Goal: Task Accomplishment & Management: Complete application form

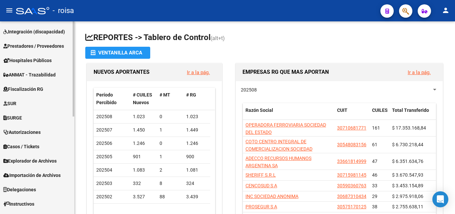
scroll to position [197, 0]
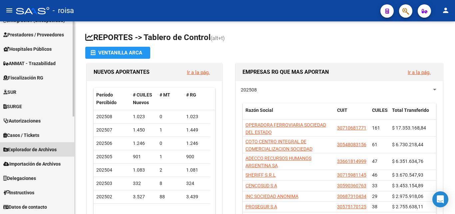
click at [62, 154] on link "Explorador de Archivos" at bounding box center [37, 149] width 74 height 14
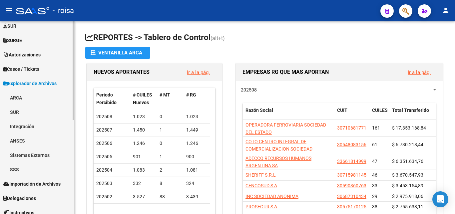
scroll to position [164, 0]
click at [30, 169] on link "SSS" at bounding box center [37, 168] width 74 height 14
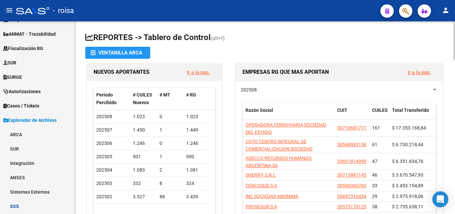
scroll to position [64, 0]
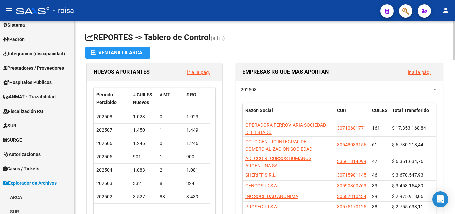
click at [275, 37] on h1 "REPORTES -> Tablero de Control (alt+t)" at bounding box center [264, 38] width 359 height 12
click at [403, 5] on span "button" at bounding box center [405, 11] width 7 height 14
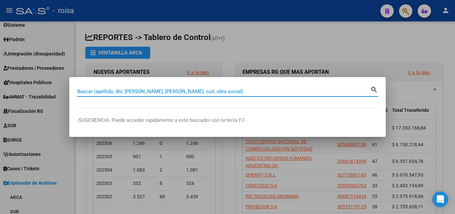
paste input "20458008915"
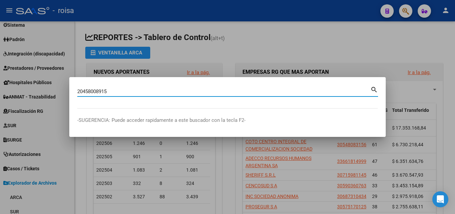
type input "20458008915"
click at [376, 89] on mat-icon "search" at bounding box center [375, 89] width 8 height 8
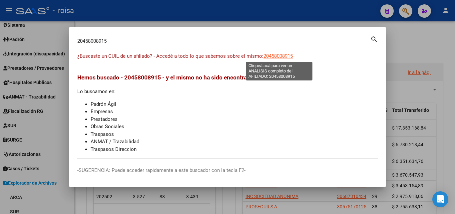
click at [286, 58] on span "20458008915" at bounding box center [278, 56] width 29 height 6
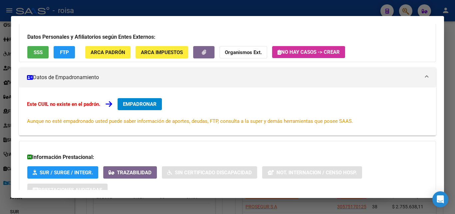
scroll to position [33, 0]
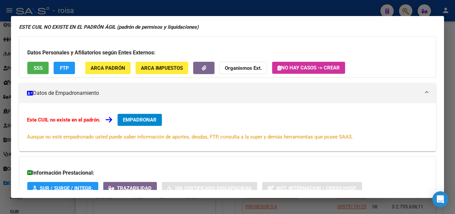
click at [446, 29] on div at bounding box center [227, 107] width 455 height 214
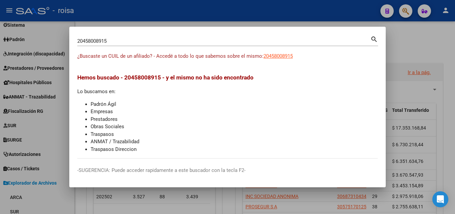
click at [407, 10] on div at bounding box center [227, 107] width 455 height 214
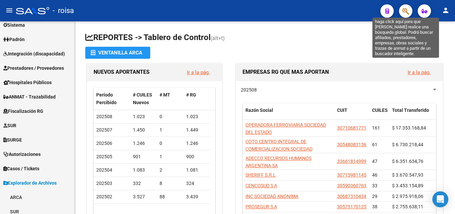
click at [406, 13] on icon "button" at bounding box center [405, 11] width 7 height 8
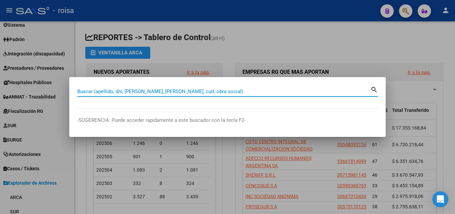
paste input "27297564949"
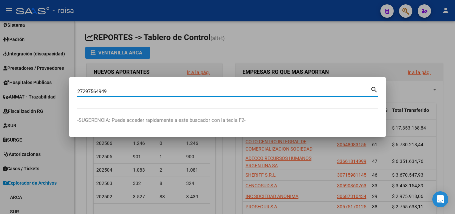
type input "27297564949"
click at [375, 87] on mat-icon "search" at bounding box center [375, 89] width 8 height 8
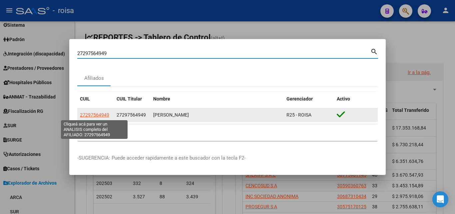
click at [93, 113] on span "27297564949" at bounding box center [94, 114] width 29 height 5
type textarea "27297564949"
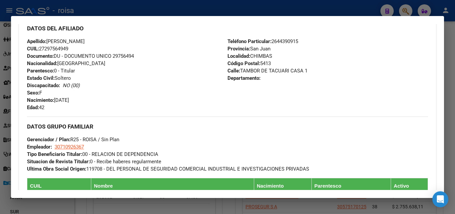
scroll to position [211, 0]
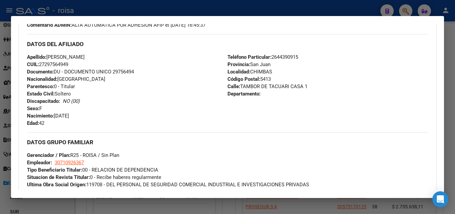
click at [298, 109] on div "Teléfono Particular: [PHONE_NUMBER] Provincia: [GEOGRAPHIC_DATA][PERSON_NAME] L…" at bounding box center [328, 89] width 201 height 73
click at [149, 52] on div "DATOS DEL AFILIADO" at bounding box center [227, 43] width 401 height 19
click at [446, 30] on div at bounding box center [227, 107] width 455 height 214
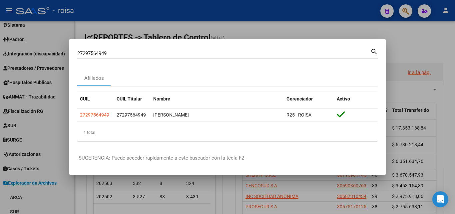
click at [415, 41] on div at bounding box center [227, 107] width 455 height 214
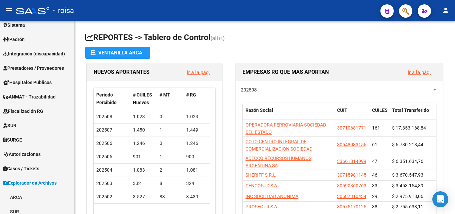
click at [410, 15] on button "button" at bounding box center [405, 10] width 13 height 13
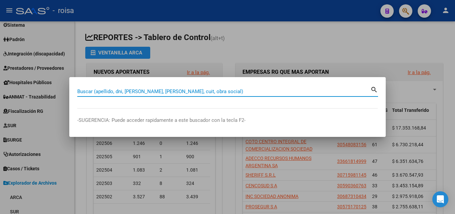
paste input "23-25823130-9"
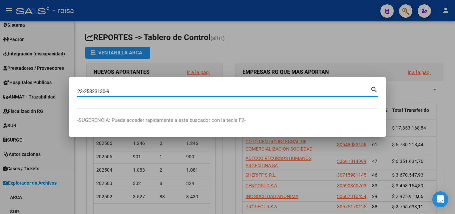
click at [373, 88] on mat-icon "search" at bounding box center [375, 89] width 8 height 8
type input "23258231309"
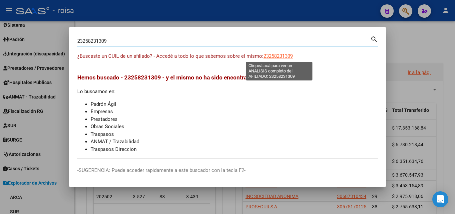
click at [276, 55] on span "23258231309" at bounding box center [278, 56] width 29 height 6
type textarea "23258231309"
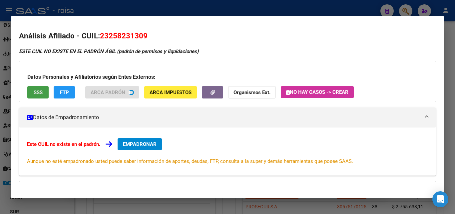
click at [35, 91] on span "SSS" at bounding box center [38, 92] width 9 height 6
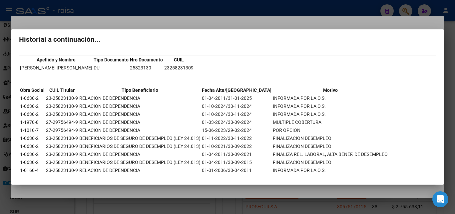
scroll to position [0, 0]
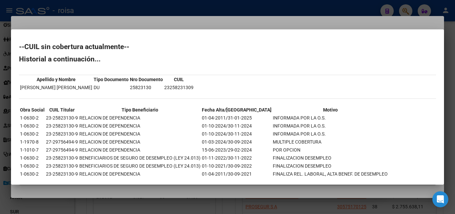
click at [222, 20] on div at bounding box center [227, 107] width 455 height 214
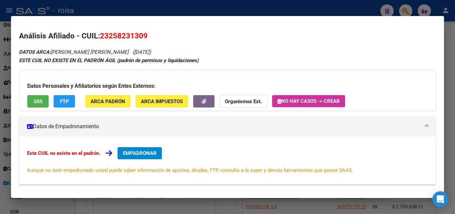
click at [66, 102] on span "FTP" at bounding box center [64, 101] width 9 height 6
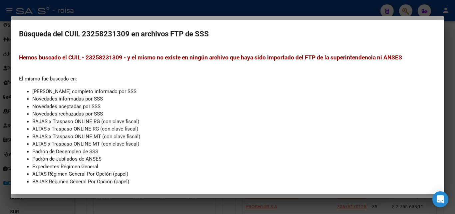
click at [210, 16] on div at bounding box center [227, 107] width 455 height 214
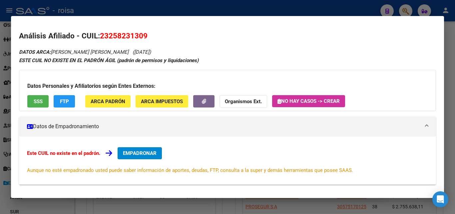
click at [150, 150] on span "EMPADRONAR" at bounding box center [140, 153] width 34 height 6
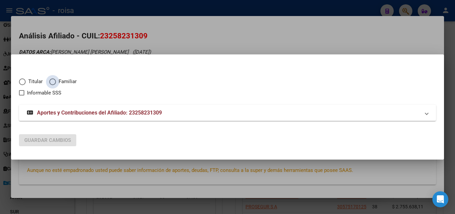
click at [53, 82] on span "Elija una opción" at bounding box center [52, 81] width 7 height 7
click at [53, 82] on input "Familiar" at bounding box center [52, 81] width 7 height 7
radio input "true"
checkbox input "true"
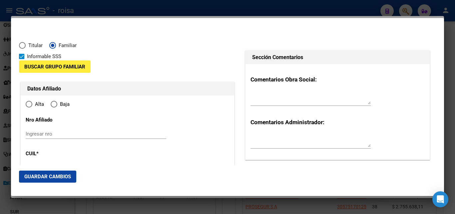
type input "23-25823130-9"
type input "25823130"
type input "[PERSON_NAME] [PERSON_NAME]"
type input "[DATE]"
type input "CHIMBAS"
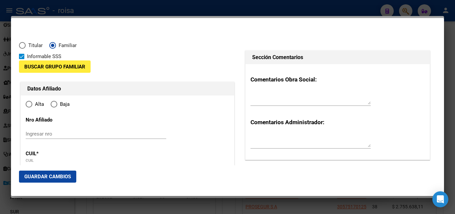
type input "5413"
type input "TAMBOR TACUARI Y REC"
type input "1"
radio input "true"
click at [35, 134] on input "Ingresar nro" at bounding box center [96, 134] width 141 height 6
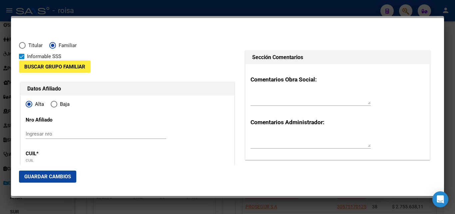
click at [49, 66] on span "Buscar Grupo Familiar" at bounding box center [54, 67] width 61 height 6
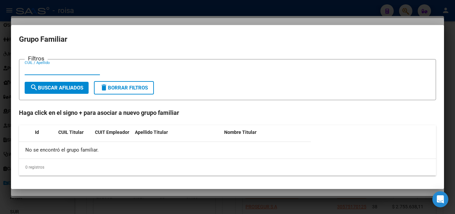
paste input "27297564949"
type input "27297564949"
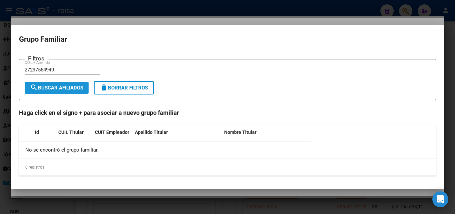
click at [73, 88] on span "search Buscar Afiliados" at bounding box center [56, 88] width 53 height 6
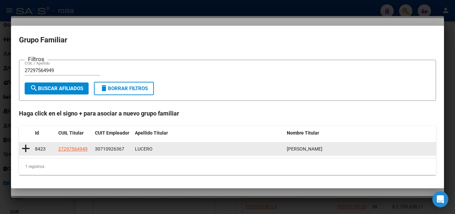
click at [25, 147] on icon at bounding box center [26, 148] width 8 height 9
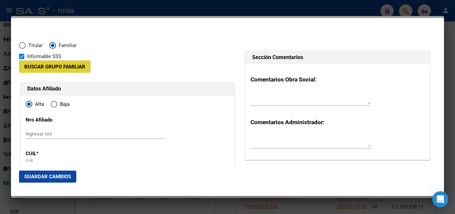
type input "30-71092636-7"
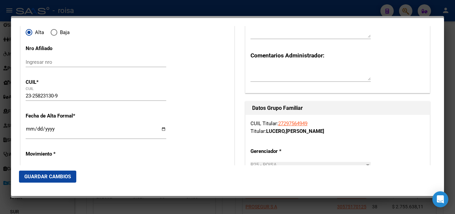
scroll to position [100, 0]
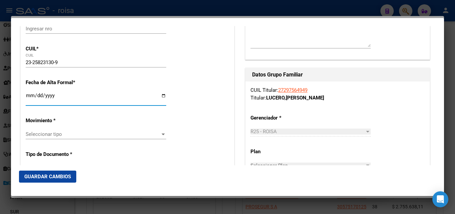
click at [29, 95] on input "Ingresar fecha" at bounding box center [96, 98] width 141 height 11
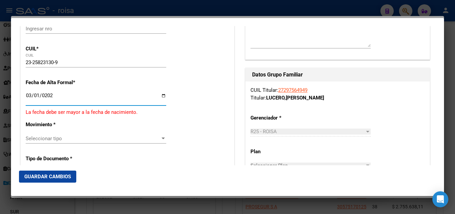
type input "[DATE]"
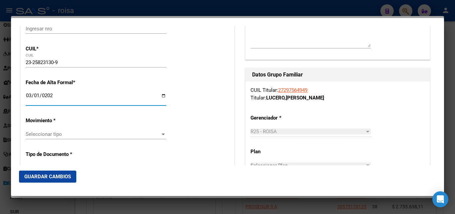
click at [80, 135] on span "Seleccionar tipo" at bounding box center [93, 134] width 135 height 6
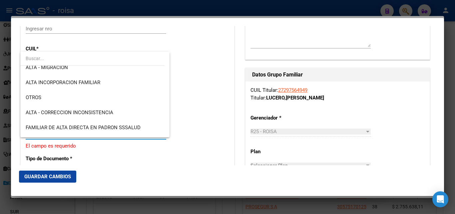
scroll to position [96, 0]
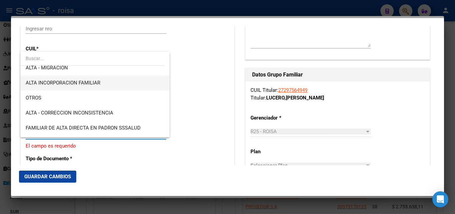
click at [102, 86] on span "ALTA INCORPORACION FAMILIAR" at bounding box center [95, 82] width 139 height 15
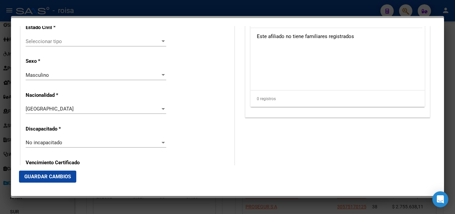
scroll to position [400, 0]
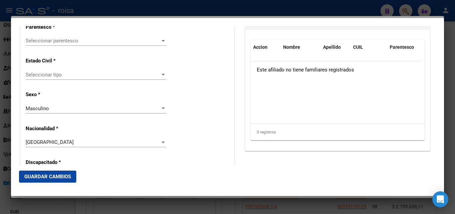
click at [100, 78] on div "Seleccionar tipo Seleccionar tipo" at bounding box center [96, 75] width 141 height 10
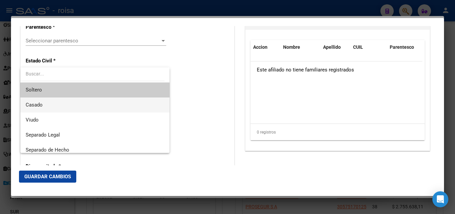
click at [63, 102] on span "Casado" at bounding box center [95, 104] width 139 height 15
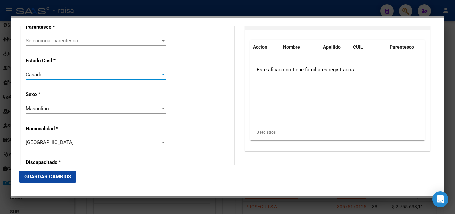
scroll to position [367, 0]
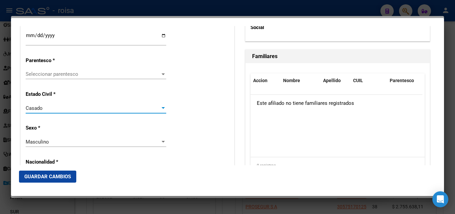
click at [94, 72] on span "Seleccionar parentesco" at bounding box center [93, 74] width 135 height 6
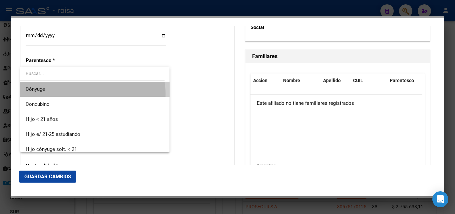
click at [86, 94] on span "Cónyuge" at bounding box center [95, 89] width 139 height 15
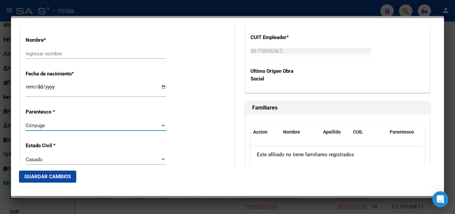
scroll to position [267, 0]
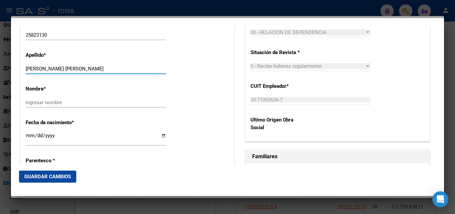
drag, startPoint x: 91, startPoint y: 69, endPoint x: 52, endPoint y: 67, distance: 38.7
click at [52, 67] on input "[PERSON_NAME] [PERSON_NAME]" at bounding box center [96, 69] width 141 height 6
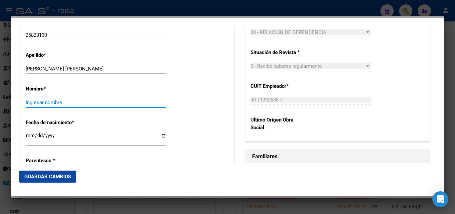
click at [59, 101] on input "Ingresar nombre" at bounding box center [96, 102] width 141 height 6
paste input "[PERSON_NAME]"
type input "[PERSON_NAME]"
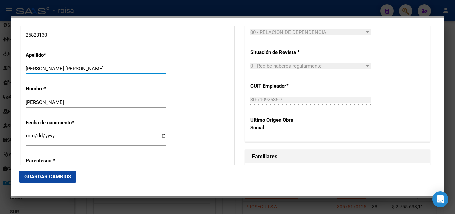
drag, startPoint x: 92, startPoint y: 67, endPoint x: 53, endPoint y: 65, distance: 39.4
click at [53, 65] on div "[PERSON_NAME] [PERSON_NAME] apellido" at bounding box center [96, 69] width 141 height 10
type input "[PERSON_NAME]"
click at [71, 100] on input "[PERSON_NAME]" at bounding box center [96, 102] width 141 height 6
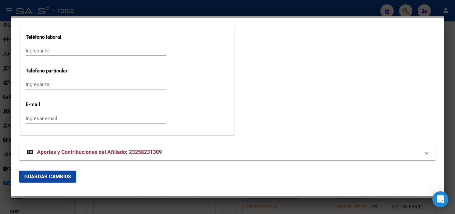
scroll to position [911, 0]
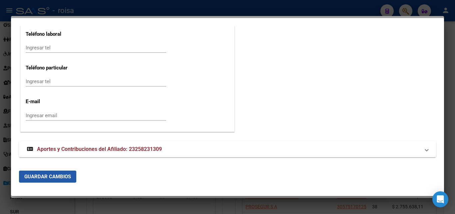
click at [56, 175] on span "Guardar Cambios" at bounding box center [47, 176] width 47 height 6
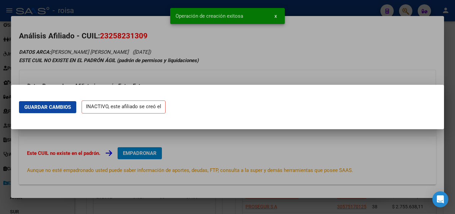
scroll to position [0, 0]
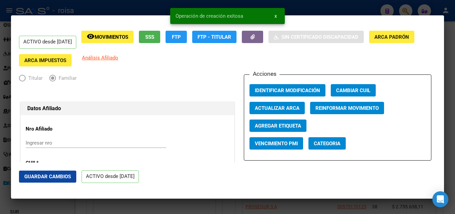
click at [59, 172] on button "Guardar Cambios" at bounding box center [47, 176] width 57 height 12
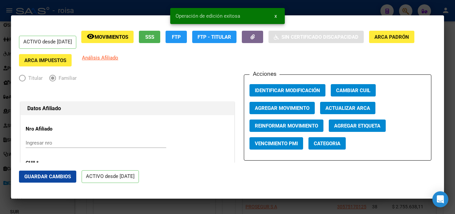
click at [102, 8] on div at bounding box center [227, 107] width 455 height 214
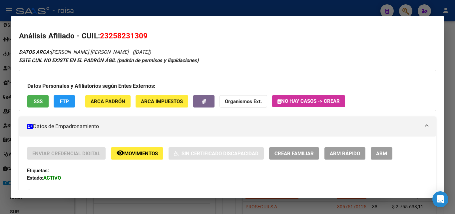
click at [447, 89] on div at bounding box center [227, 107] width 455 height 214
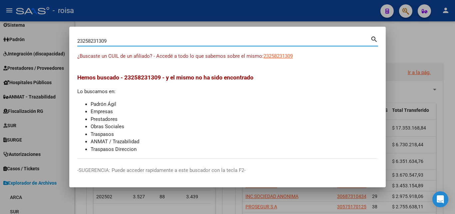
drag, startPoint x: 114, startPoint y: 41, endPoint x: 0, endPoint y: 22, distance: 115.8
click at [0, 22] on div "23258231309 Buscar (apellido, dni, cuil, nro traspaso, cuit, obra social) searc…" at bounding box center [227, 107] width 455 height 214
paste input "729756494"
type input "27297564949"
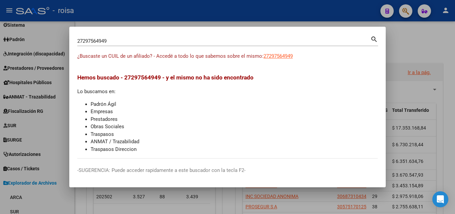
click at [376, 40] on mat-icon "search" at bounding box center [375, 39] width 8 height 8
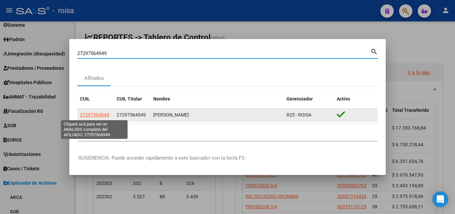
click at [103, 115] on span "27297564949" at bounding box center [94, 114] width 29 height 5
type textarea "27297564949"
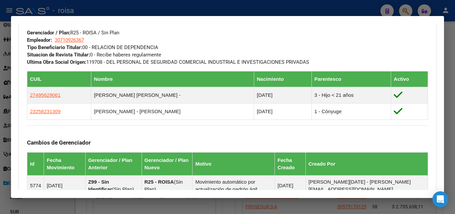
scroll to position [300, 0]
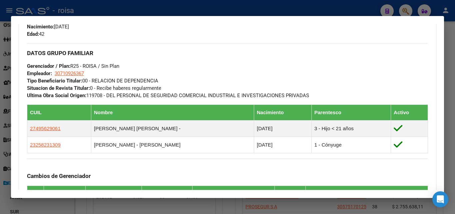
click at [451, 76] on div at bounding box center [227, 107] width 455 height 214
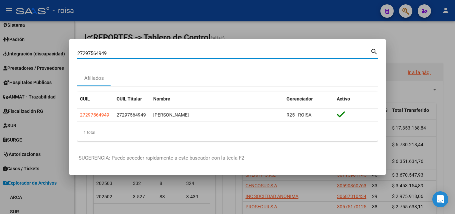
drag, startPoint x: 140, startPoint y: 50, endPoint x: 6, endPoint y: 42, distance: 133.9
click at [4, 41] on div "27297564949 Buscar (apellido, dni, cuil, nro traspaso, cuit, obra social) searc…" at bounding box center [227, 107] width 455 height 214
paste input "0312771501"
type input "20312771501"
click at [371, 50] on mat-icon "search" at bounding box center [375, 51] width 8 height 8
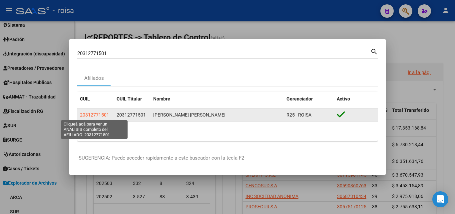
click at [101, 117] on span "20312771501" at bounding box center [94, 114] width 29 height 5
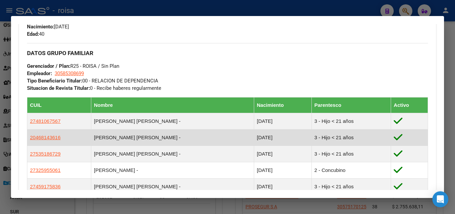
scroll to position [333, 0]
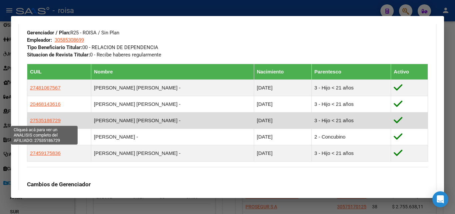
click at [56, 121] on span "27535186729" at bounding box center [45, 120] width 31 height 6
type textarea "27535186729"
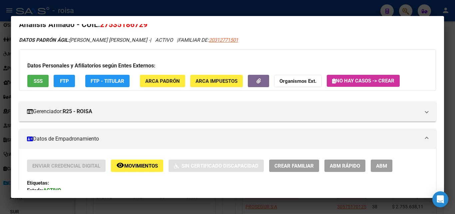
scroll to position [0, 0]
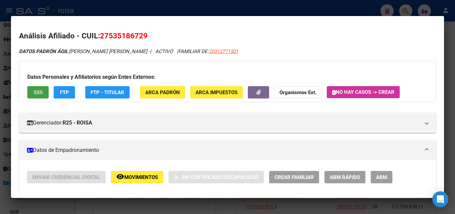
click at [45, 91] on button "SSS" at bounding box center [37, 92] width 21 height 12
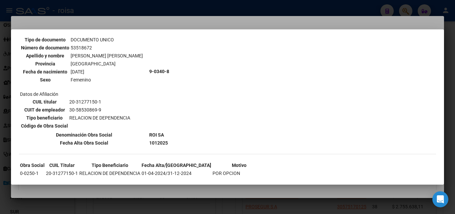
scroll to position [756, 0]
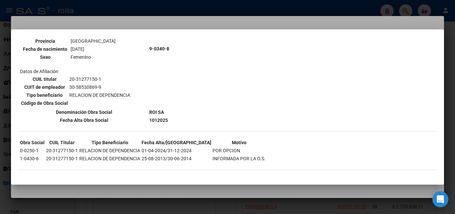
click at [184, 187] on div at bounding box center [227, 107] width 455 height 214
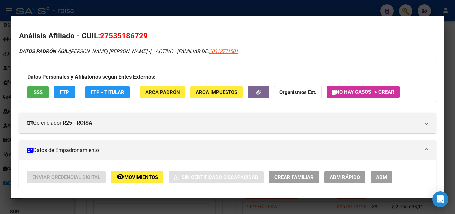
click at [181, 34] on h2 "Análisis Afiliado - CUIL: 27535186729" at bounding box center [227, 35] width 417 height 11
click at [268, 40] on h2 "Análisis Afiliado - CUIL: 27535186729" at bounding box center [227, 35] width 417 height 11
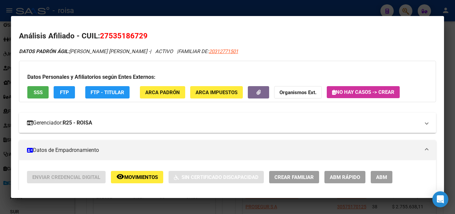
click at [92, 125] on strong "R25 - ROISA" at bounding box center [78, 123] width 30 height 8
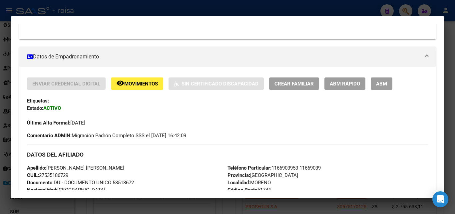
scroll to position [167, 0]
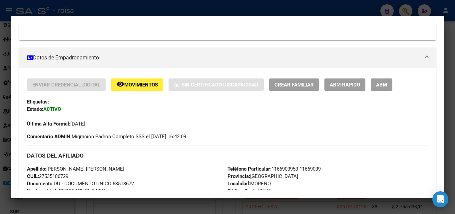
click at [334, 129] on div "Enviar Credencial Digital remove_red_eye Movimientos Sin Certificado Discapacid…" at bounding box center [227, 109] width 401 height 62
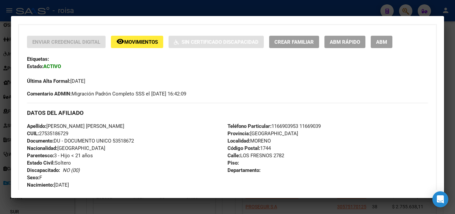
scroll to position [211, 0]
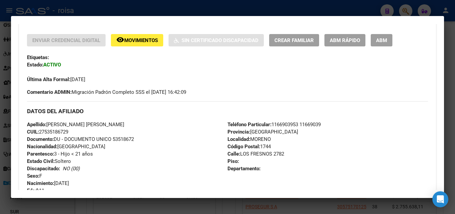
click at [110, 68] on div "Última Alta Formal: [DATE]" at bounding box center [227, 75] width 401 height 15
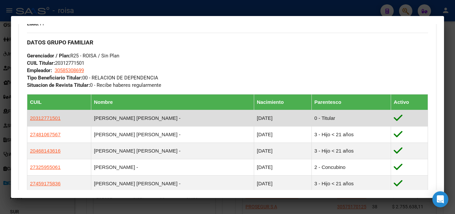
scroll to position [411, 0]
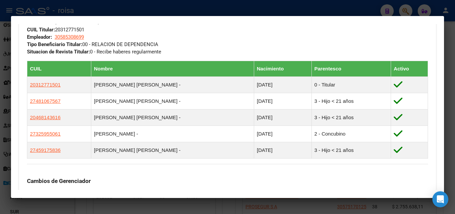
click at [194, 32] on div "DATOS GRUPO FAMILIAR Gerenciador / Plan: R25 - ROISA / Sin Plan CUIL Titular: 2…" at bounding box center [227, 27] width 401 height 56
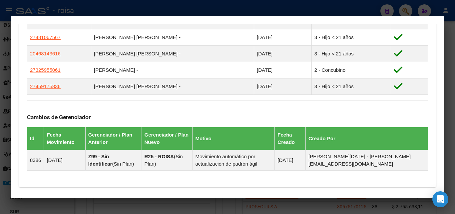
scroll to position [473, 0]
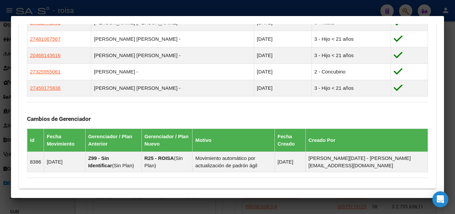
click at [185, 111] on div "Cambios de Gerenciador Id Fecha Movimiento Gerenciador / Plan Anterior Gerencia…" at bounding box center [227, 137] width 401 height 70
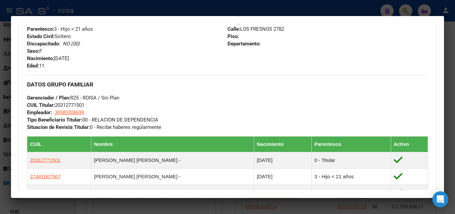
scroll to position [392, 0]
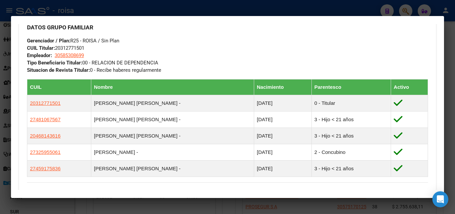
click at [211, 43] on div "DATOS GRUPO FAMILIAR Gerenciador / Plan: R25 - ROISA / Sin Plan CUIL Titular: 2…" at bounding box center [227, 46] width 401 height 56
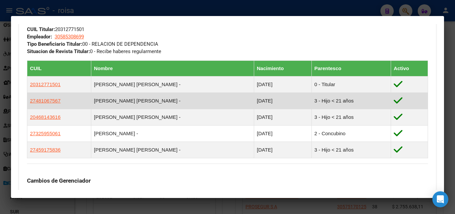
scroll to position [426, 0]
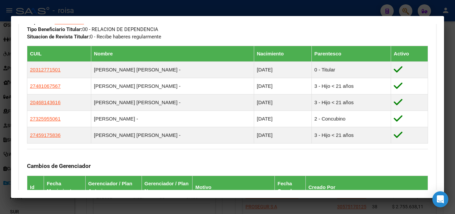
click at [301, 159] on div "Cambios de Gerenciador Id Fecha Movimiento Gerenciador / Plan Anterior Gerencia…" at bounding box center [227, 184] width 401 height 70
click at [295, 150] on div "Cambios de Gerenciador Id Fecha Movimiento Gerenciador / Plan Anterior Gerencia…" at bounding box center [227, 184] width 401 height 70
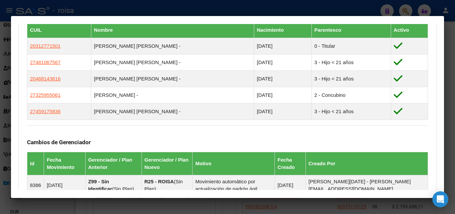
scroll to position [459, 0]
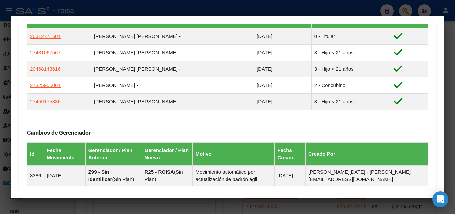
click at [162, 126] on div "Cambios de Gerenciador Id Fecha Movimiento Gerenciador / Plan Anterior Gerencia…" at bounding box center [227, 150] width 401 height 70
click at [180, 118] on div "Cambios de Gerenciador Id Fecha Movimiento Gerenciador / Plan Anterior Gerencia…" at bounding box center [227, 150] width 401 height 70
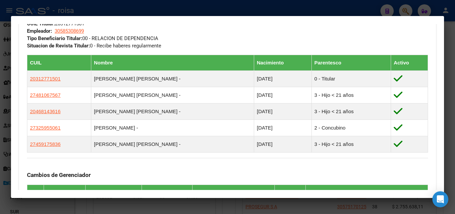
scroll to position [326, 0]
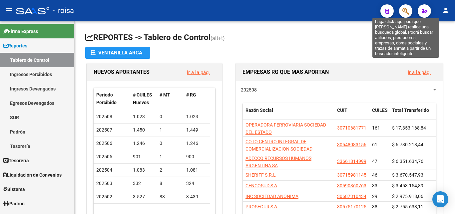
click at [406, 14] on icon "button" at bounding box center [405, 11] width 7 height 8
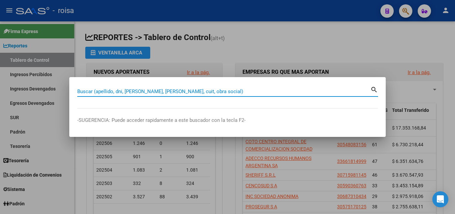
paste input "20312771501"
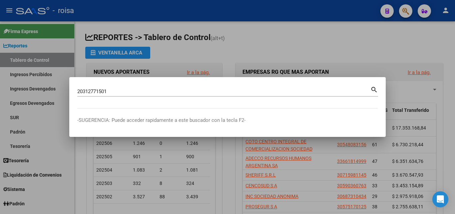
click at [373, 93] on mat-icon "search" at bounding box center [375, 89] width 8 height 8
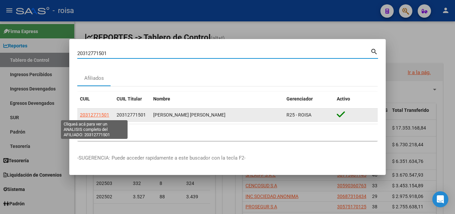
click at [84, 116] on span "20312771501" at bounding box center [94, 114] width 29 height 5
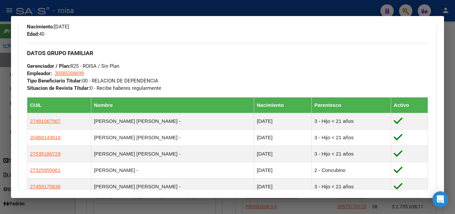
scroll to position [333, 0]
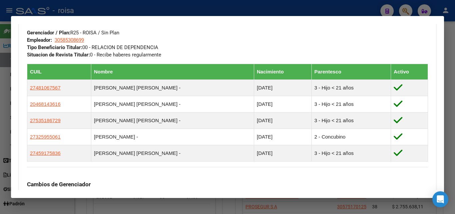
click at [198, 171] on div "Cambios de Gerenciador Id Fecha Movimiento Gerenciador / Plan Anterior Gerencia…" at bounding box center [227, 202] width 401 height 70
click at [285, 48] on div "DATOS GRUPO FAMILIAR Gerenciador / Plan: R25 - ROISA / Sin Plan Empleador: 3058…" at bounding box center [227, 34] width 401 height 49
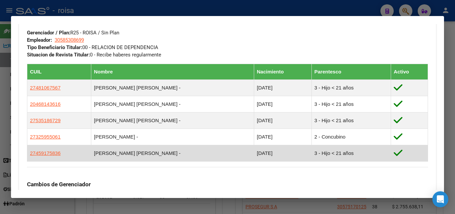
click at [356, 161] on td "3 - Hijo < 21 años" at bounding box center [351, 153] width 79 height 16
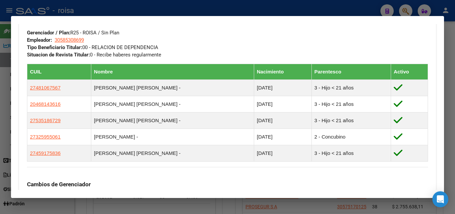
click at [235, 30] on div "DATOS GRUPO FAMILIAR Gerenciador / Plan: R25 - ROISA / Sin Plan Empleador: 3058…" at bounding box center [227, 34] width 401 height 49
click at [301, 193] on mat-dialog-container "Análisis Afiliado - CUIL: 20312771501 DATOS PADRÓN ÁGIL: [PERSON_NAME] [PERSON_…" at bounding box center [227, 107] width 433 height 182
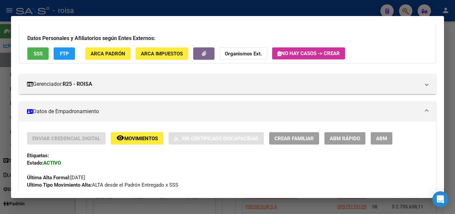
scroll to position [0, 0]
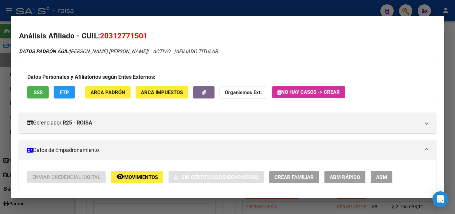
click at [454, 97] on div at bounding box center [227, 107] width 455 height 214
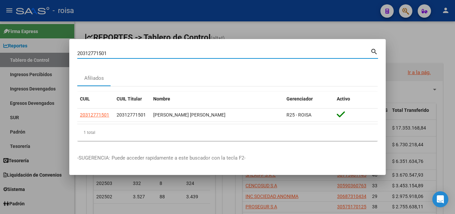
drag, startPoint x: 142, startPoint y: 54, endPoint x: 11, endPoint y: 25, distance: 133.7
click at [5, 21] on div "20312771501 Buscar (apellido, dni, cuil, nro traspaso, cuit, obra social) searc…" at bounding box center [227, 107] width 455 height 214
paste input "256495555"
type input "20256495555"
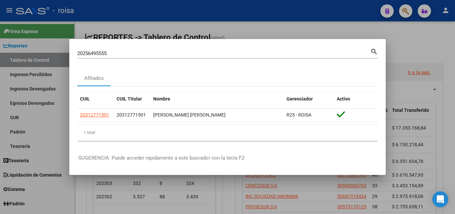
click at [373, 50] on mat-icon "search" at bounding box center [375, 51] width 8 height 8
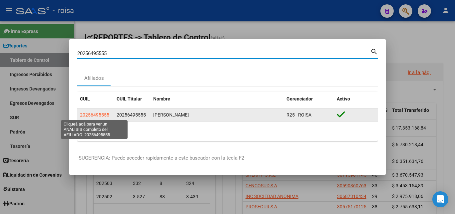
click at [98, 114] on span "20256495555" at bounding box center [94, 114] width 29 height 5
type textarea "20256495555"
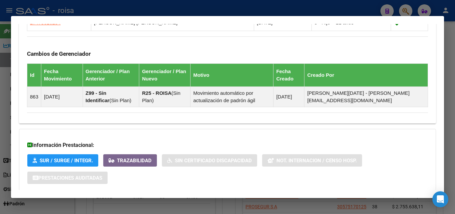
scroll to position [433, 0]
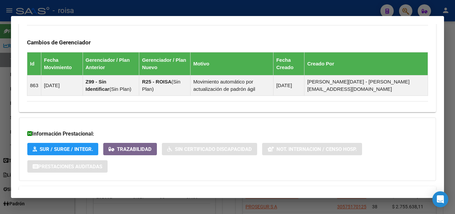
click at [218, 119] on div "Información Prestacional: SUR / SURGE / INTEGR. Trazabilidad Sin Certificado Di…" at bounding box center [227, 148] width 417 height 63
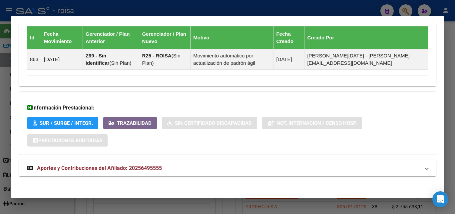
scroll to position [460, 0]
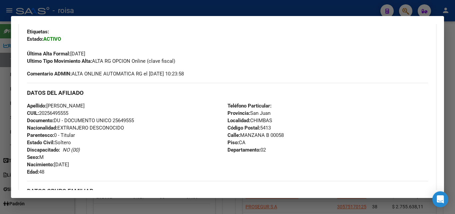
scroll to position [194, 0]
